Goal: Task Accomplishment & Management: Manage account settings

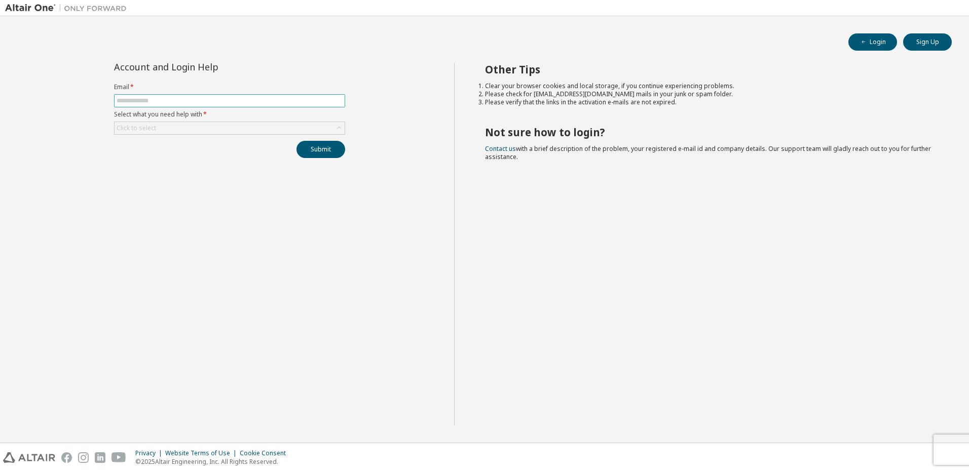
click at [190, 101] on input "text" at bounding box center [230, 101] width 226 height 8
type input "**********"
click at [310, 143] on button "Submit" at bounding box center [320, 149] width 49 height 17
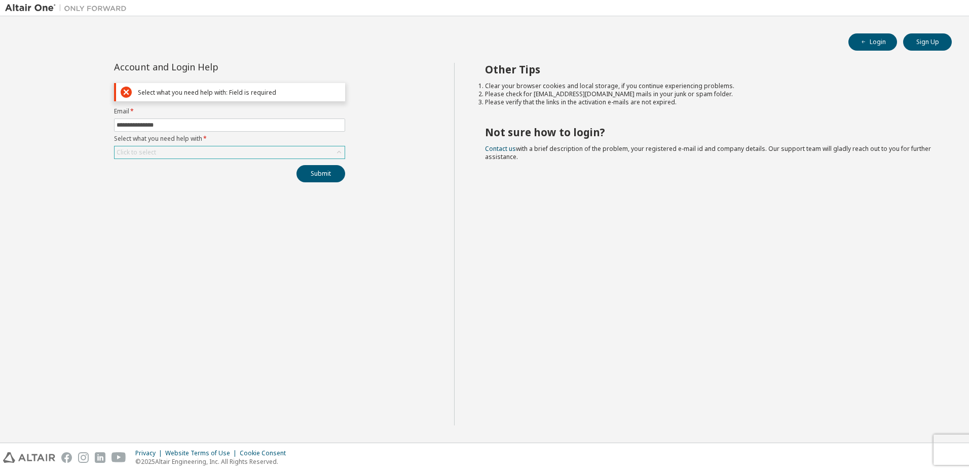
click at [189, 147] on div "Click to select" at bounding box center [229, 152] width 230 height 12
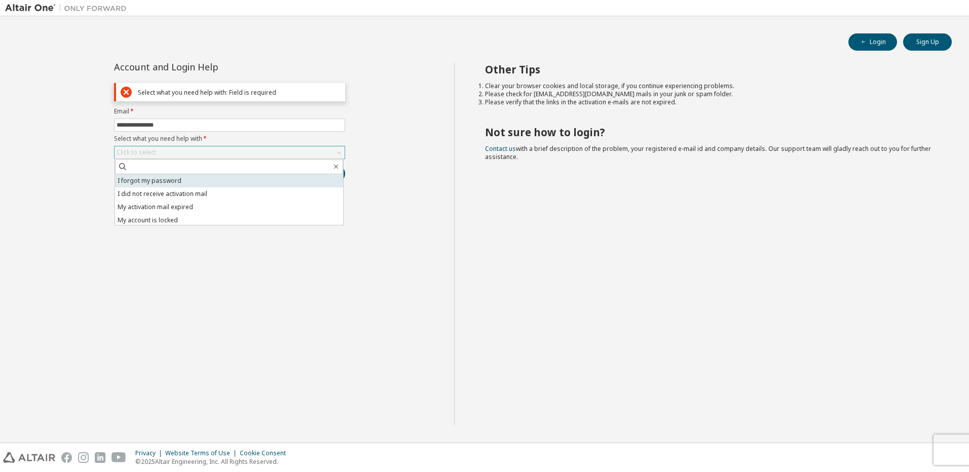
click at [178, 182] on li "I forgot my password" at bounding box center [229, 180] width 228 height 13
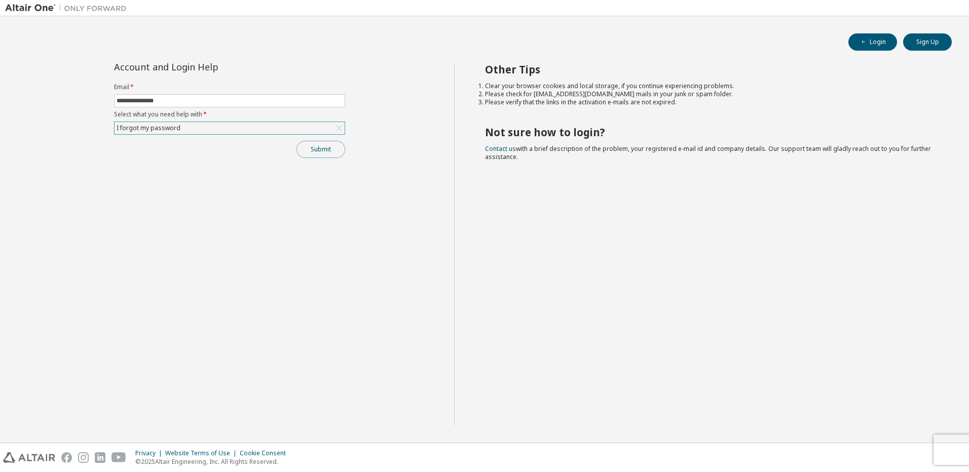
click at [326, 150] on button "Submit" at bounding box center [320, 149] width 49 height 17
